Goal: Task Accomplishment & Management: Complete application form

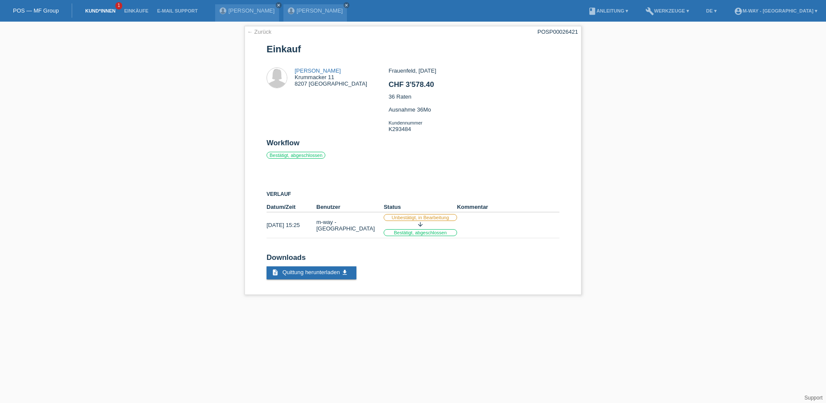
click at [101, 10] on link "Kund*innen" at bounding box center [100, 10] width 39 height 5
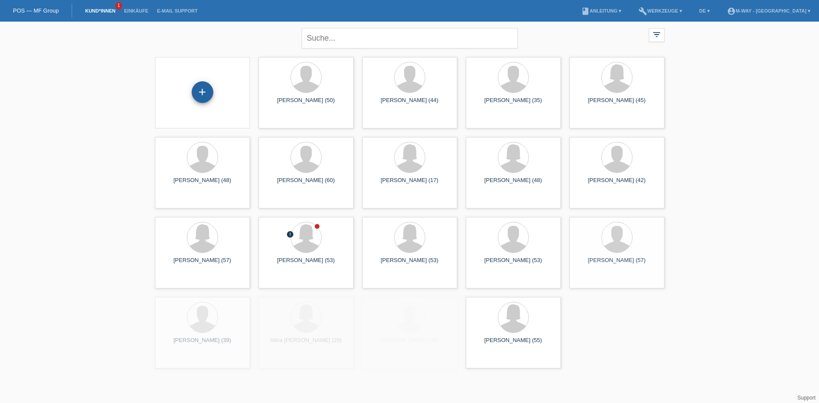
click at [200, 95] on div "+" at bounding box center [203, 92] width 22 height 22
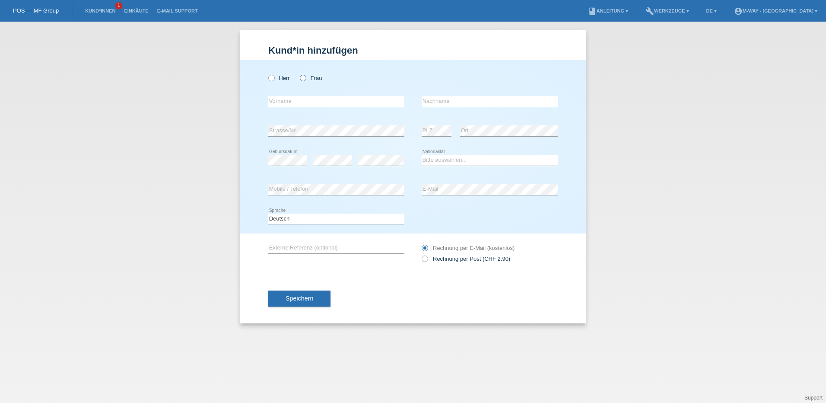
click at [308, 79] on label "Frau" at bounding box center [311, 78] width 22 height 6
click at [305, 79] on input "Frau" at bounding box center [303, 78] width 6 height 6
radio input "true"
click at [334, 102] on input "text" at bounding box center [336, 101] width 136 height 11
type input "Natalie"
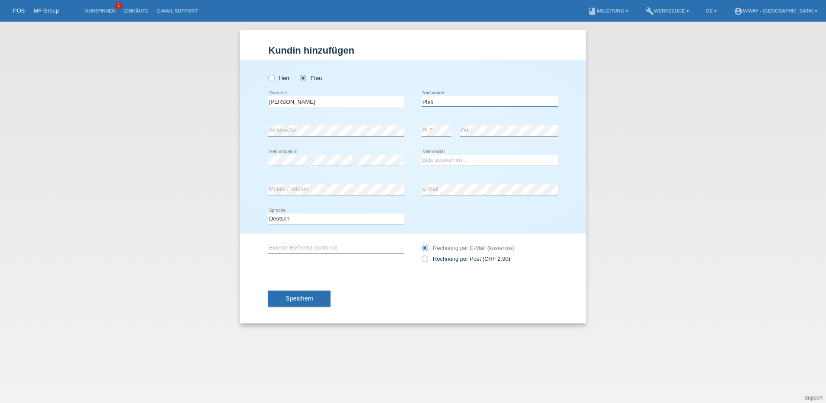
type input "Phili"
select select "CH"
click at [457, 103] on input "Phili" at bounding box center [490, 101] width 136 height 11
type input "Philipp"
click at [423, 304] on div "Speichern" at bounding box center [412, 298] width 289 height 50
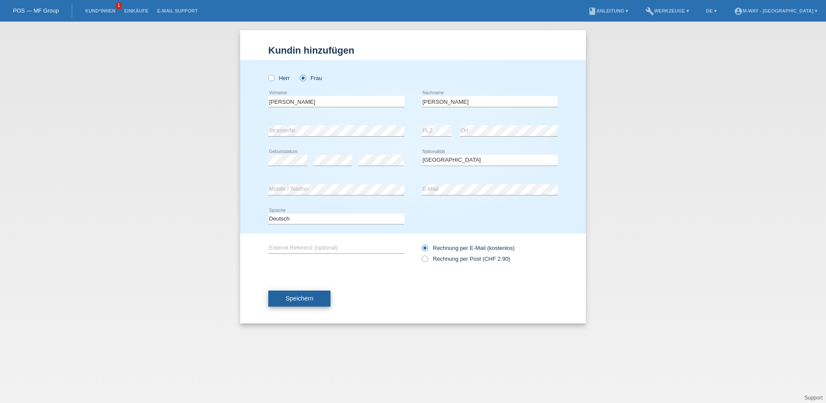
click at [299, 296] on span "Speichern" at bounding box center [300, 298] width 28 height 7
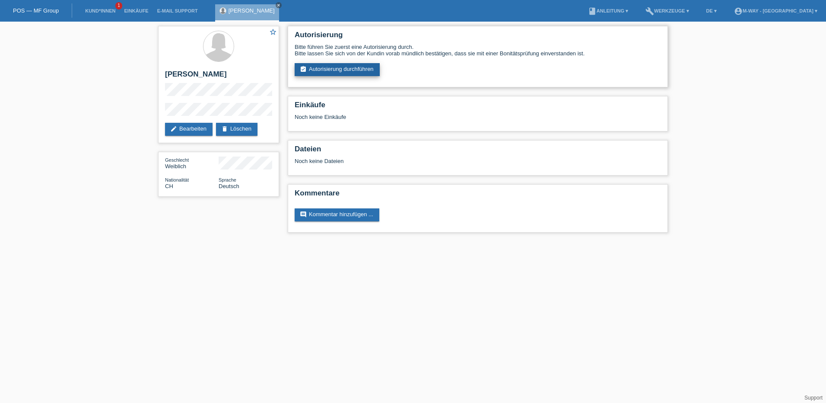
click at [344, 66] on link "assignment_turned_in Autorisierung durchführen" at bounding box center [337, 69] width 85 height 13
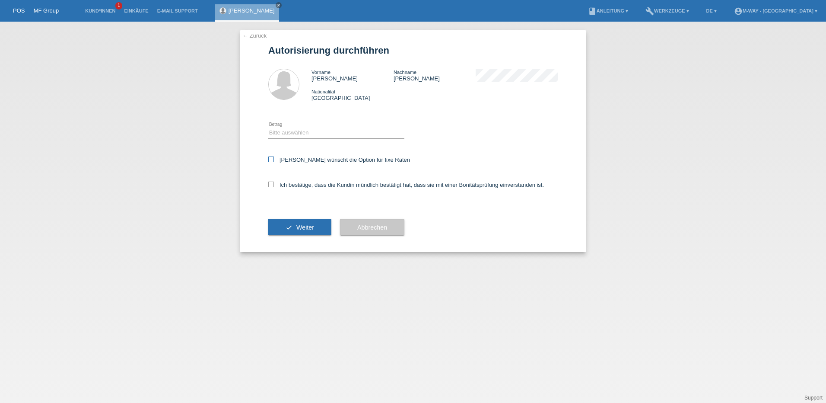
click at [274, 158] on label "[PERSON_NAME] wünscht die Option für fixe Raten" at bounding box center [339, 159] width 142 height 6
click at [274, 158] on input "[PERSON_NAME] wünscht die Option für fixe Raten" at bounding box center [271, 159] width 6 height 6
checkbox input "true"
click at [271, 184] on icon at bounding box center [271, 184] width 6 height 6
click at [271, 184] on input "Ich bestätige, dass die Kundin mündlich bestätigt hat, dass sie mit einer Bonit…" at bounding box center [271, 184] width 6 height 6
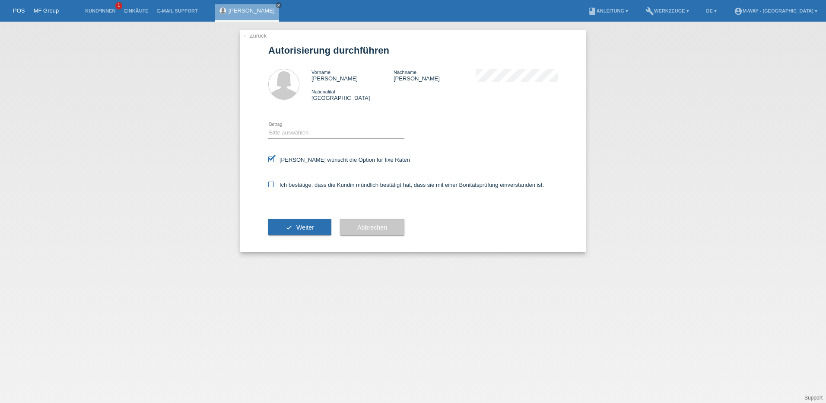
checkbox input "true"
click at [298, 135] on select "Bitte auswählen CHF 1.00 - CHF 499.00 CHF 500.00 - CHF 1'999.00 CHF 2'000.00 - …" at bounding box center [336, 132] width 136 height 10
select select "3"
click at [268, 127] on select "Bitte auswählen CHF 1.00 - CHF 499.00 CHF 500.00 - CHF 1'999.00 CHF 2'000.00 - …" at bounding box center [336, 132] width 136 height 10
click at [305, 227] on span "Weiter" at bounding box center [305, 227] width 18 height 7
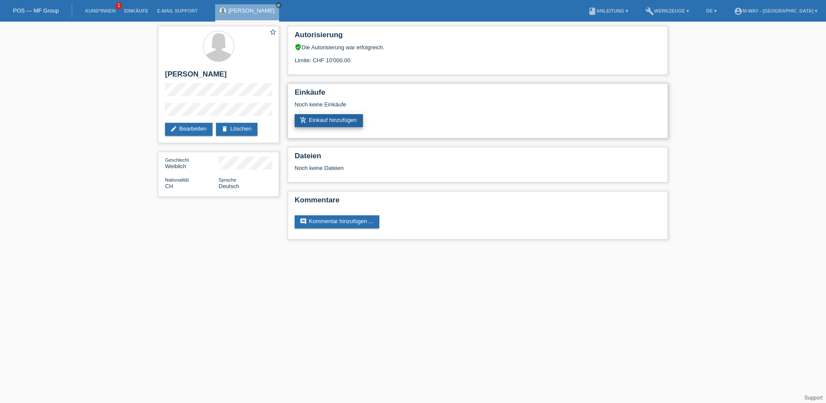
click at [349, 120] on link "add_shopping_cart Einkauf hinzufügen" at bounding box center [329, 120] width 68 height 13
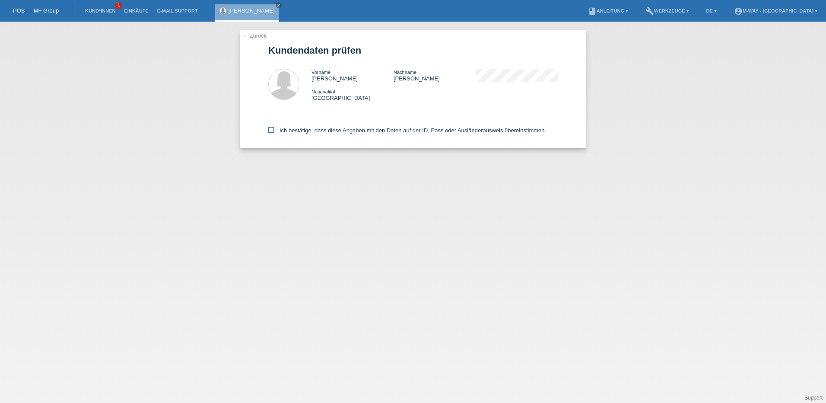
click at [271, 130] on icon at bounding box center [271, 130] width 6 height 6
click at [271, 130] on input "Ich bestätige, dass diese Angaben mit den Daten auf der ID, Pass oder Ausländer…" at bounding box center [271, 130] width 6 height 6
checkbox input "true"
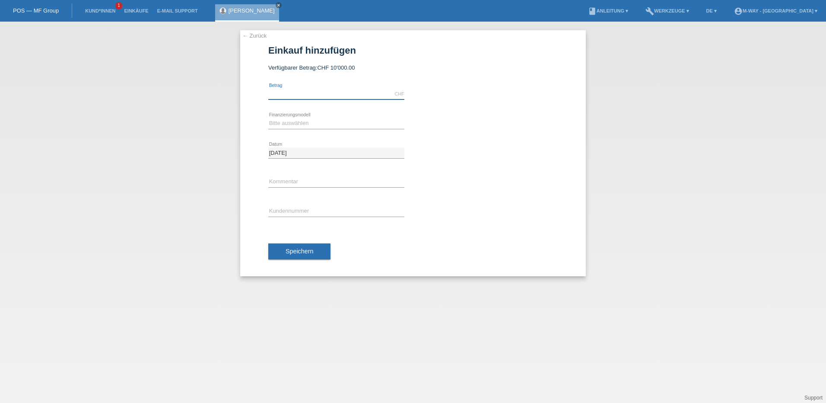
click at [281, 90] on input "text" at bounding box center [336, 94] width 136 height 11
type input "3"
type input "4000.00"
click at [290, 125] on select "Bitte auswählen Fixe Raten Kauf auf Rechnung mit Teilzahlungsoption" at bounding box center [336, 123] width 136 height 10
select select "77"
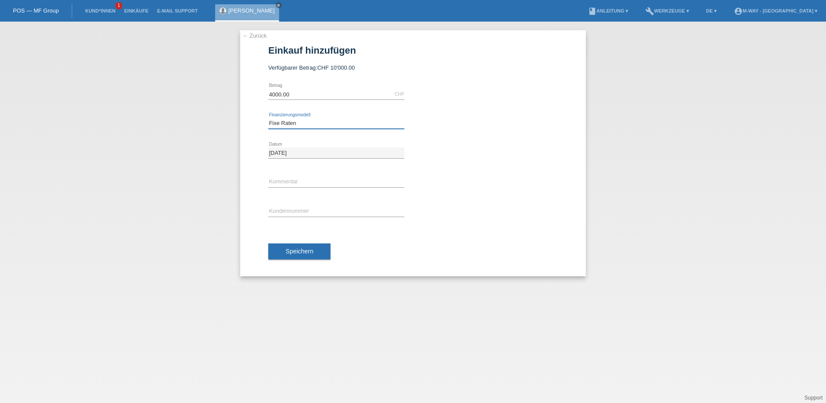
click at [268, 118] on select "Bitte auswählen Fixe Raten Kauf auf Rechnung mit Teilzahlungsoption" at bounding box center [336, 123] width 136 height 10
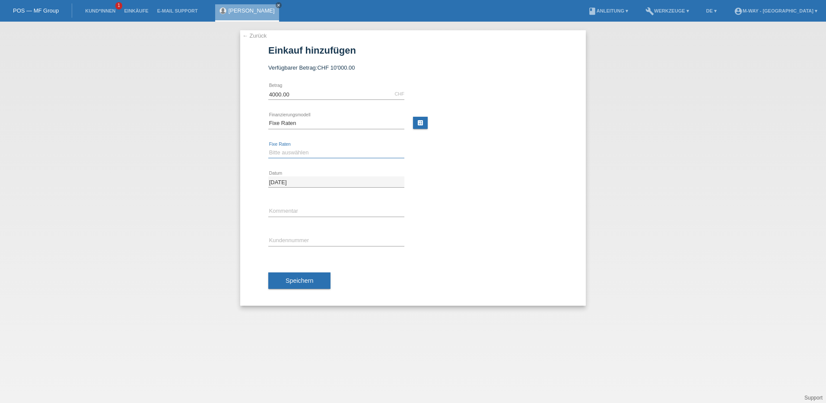
click at [295, 151] on select "Bitte auswählen 4 Raten 5 Raten 6 Raten 7 Raten 8 Raten 9 Raten 10 Raten 11 Rat…" at bounding box center [336, 152] width 136 height 10
select select "202"
click at [268, 147] on select "Bitte auswählen 4 Raten 5 Raten 6 Raten 7 Raten 8 Raten 9 Raten 10 Raten 11 Rat…" at bounding box center [336, 152] width 136 height 10
click at [309, 239] on input "text" at bounding box center [336, 240] width 136 height 11
type input "k293486"
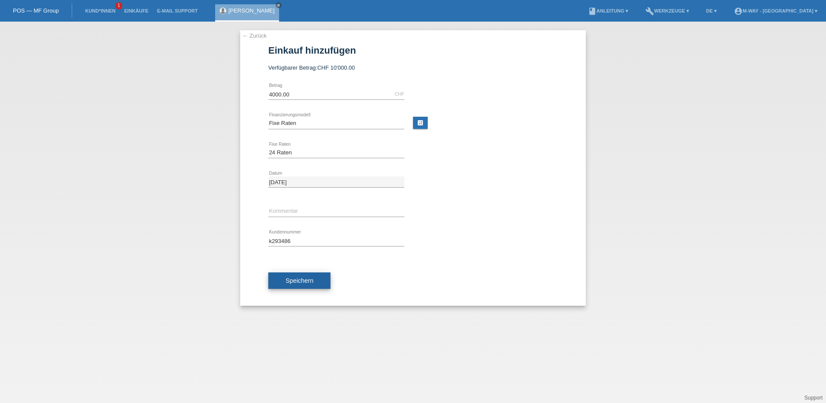
click at [313, 278] on button "Speichern" at bounding box center [299, 280] width 62 height 16
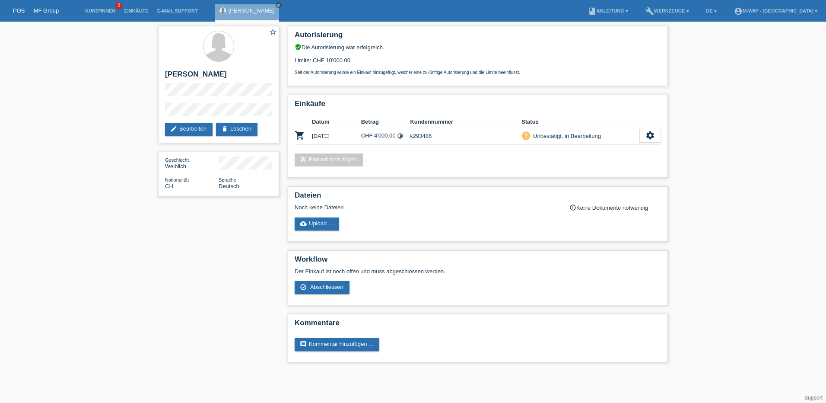
click at [51, 10] on link "POS — MF Group" at bounding box center [36, 10] width 46 height 6
